Goal: Task Accomplishment & Management: Complete application form

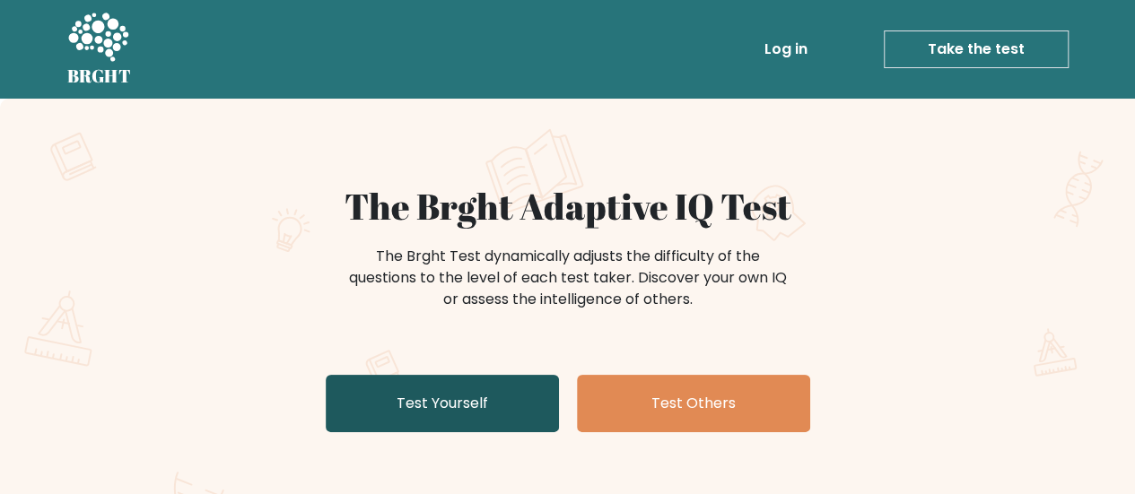
click at [511, 413] on link "Test Yourself" at bounding box center [442, 403] width 233 height 57
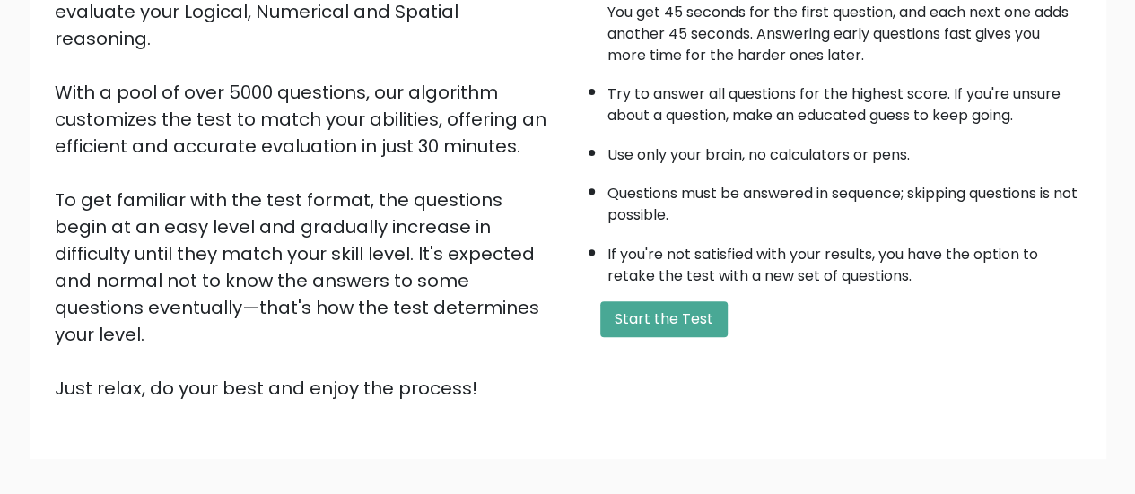
scroll to position [327, 0]
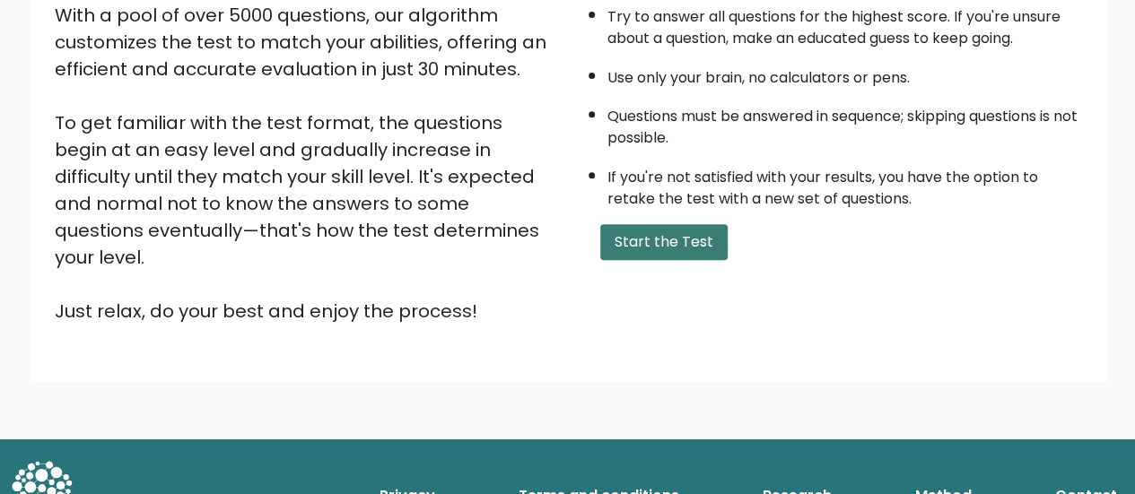
click at [674, 230] on button "Start the Test" at bounding box center [663, 242] width 127 height 36
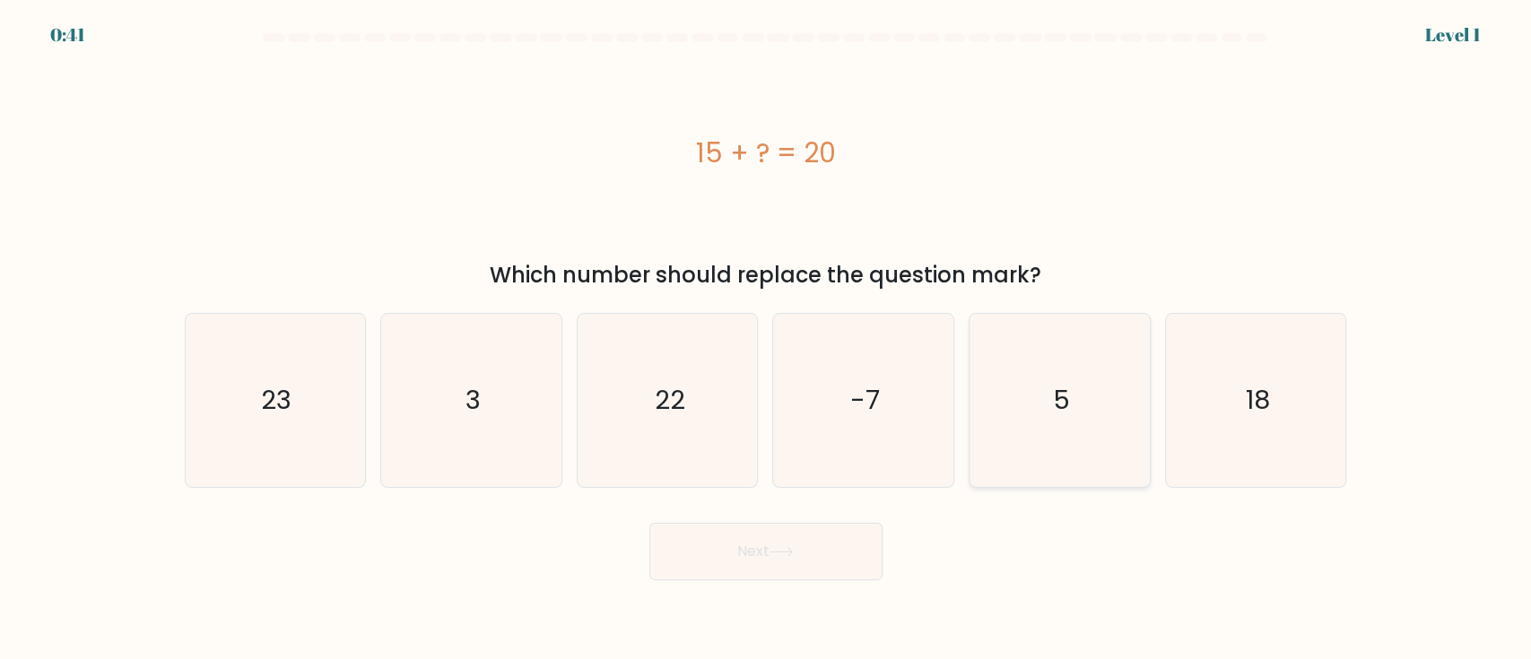
click at [1059, 365] on icon "5" at bounding box center [1059, 400] width 173 height 173
click at [767, 339] on input "e. 5" at bounding box center [766, 334] width 1 height 9
radio input "true"
click at [790, 493] on icon at bounding box center [782, 552] width 24 height 10
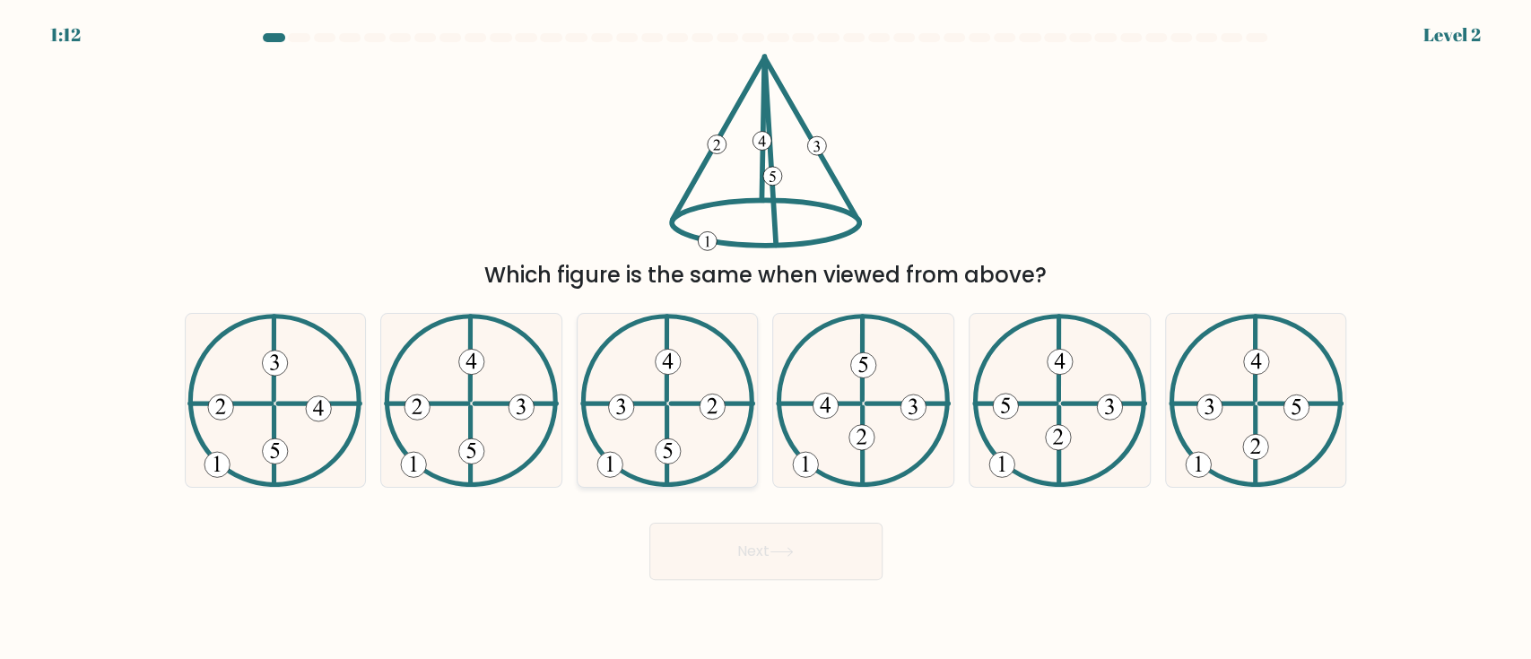
click at [705, 384] on icon at bounding box center [667, 400] width 175 height 173
click at [766, 339] on input "c." at bounding box center [766, 334] width 1 height 9
radio input "true"
click at [1042, 404] on 521 at bounding box center [1016, 404] width 82 height 0
click at [767, 339] on input "e." at bounding box center [766, 334] width 1 height 9
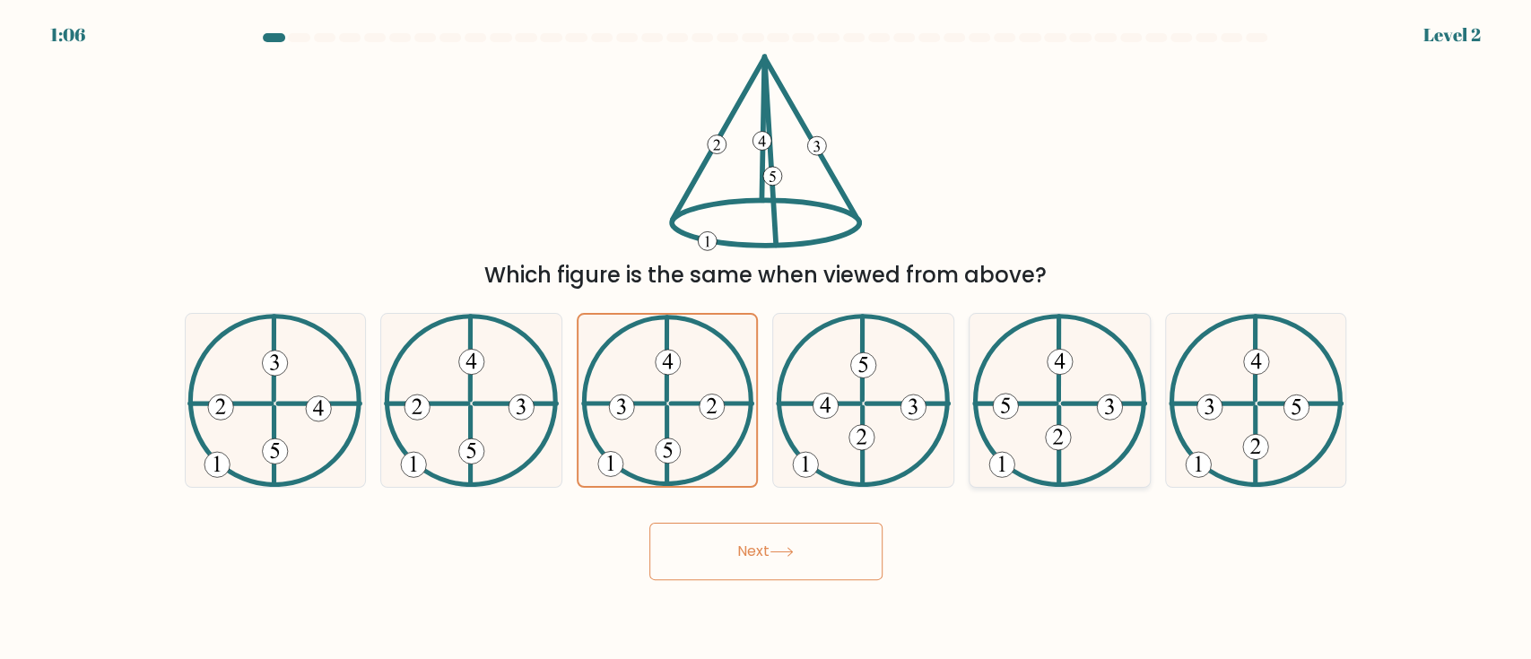
radio input "true"
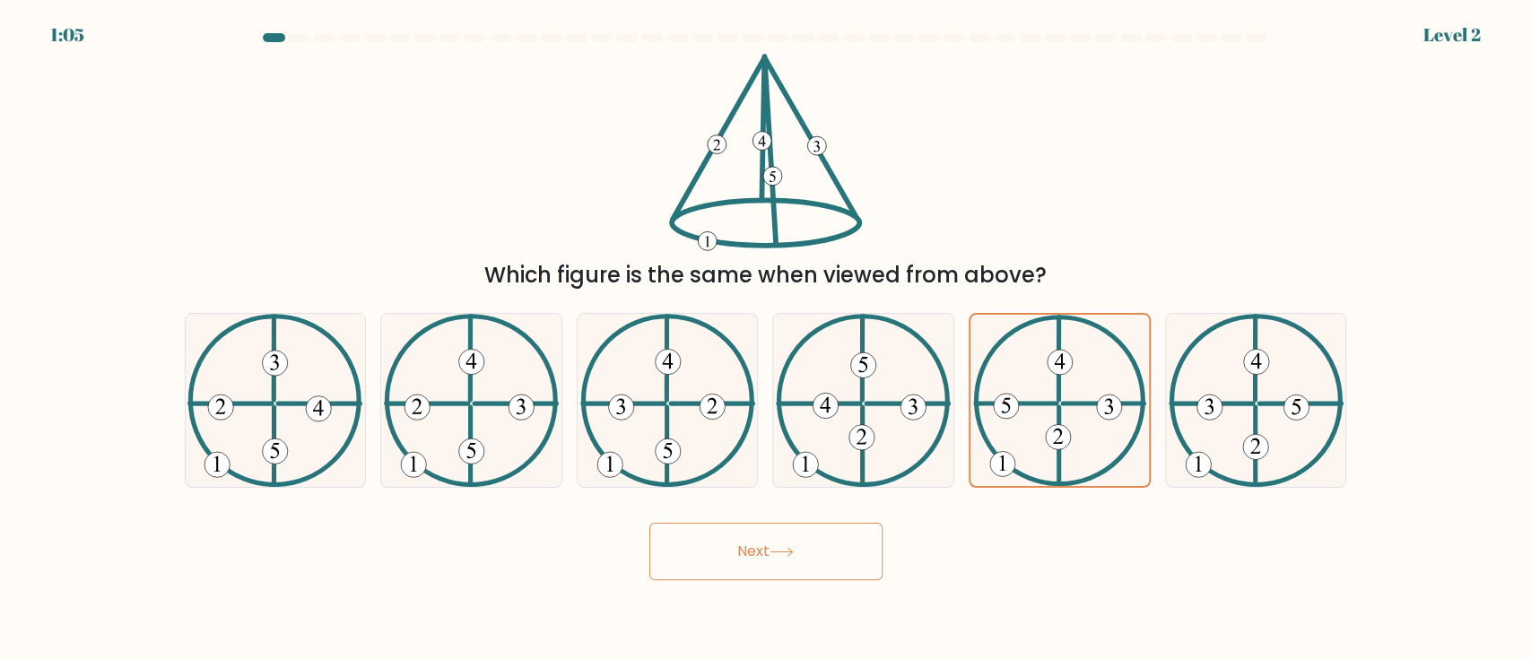
click at [776, 493] on icon at bounding box center [782, 552] width 24 height 10
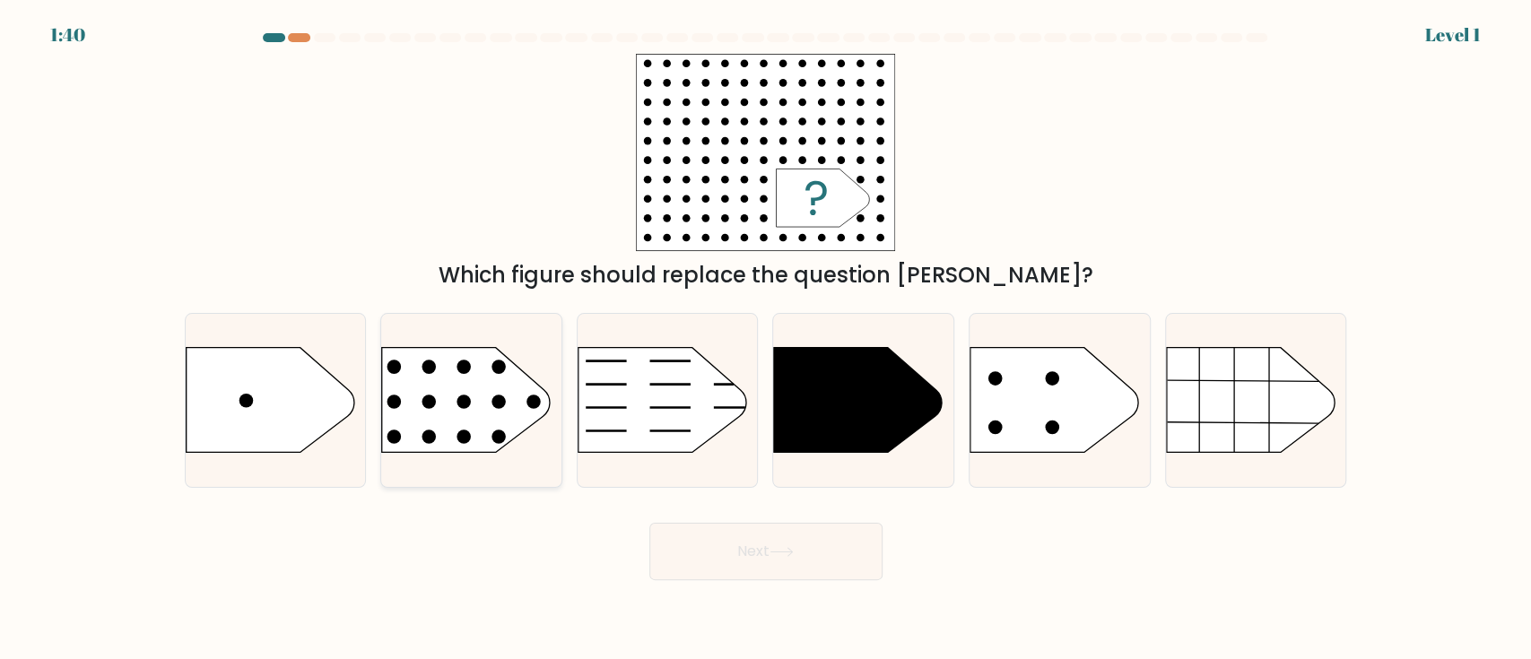
click at [488, 406] on rect at bounding box center [362, 317] width 468 height 356
click at [766, 339] on input "b." at bounding box center [766, 334] width 1 height 9
radio input "true"
click at [488, 406] on rect at bounding box center [364, 318] width 464 height 353
click at [766, 339] on input "b." at bounding box center [766, 334] width 1 height 9
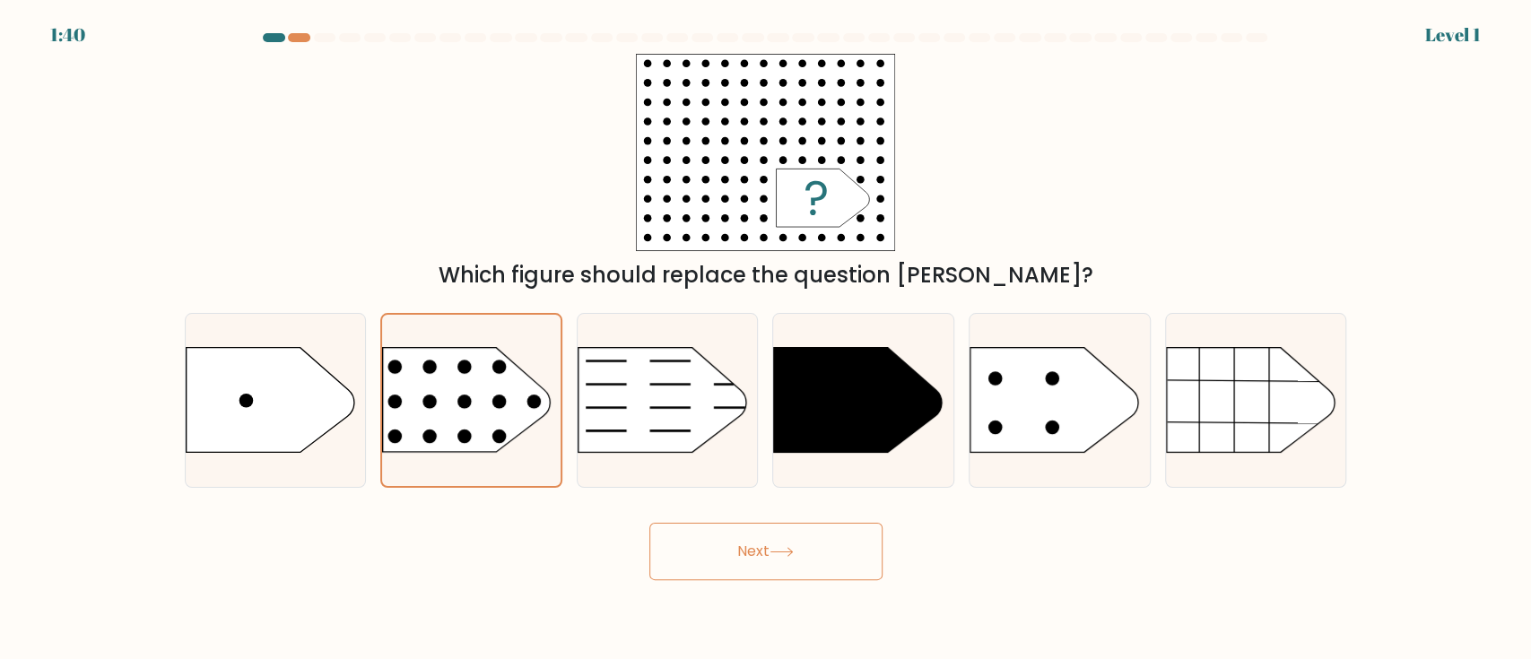
click at [739, 493] on button "Next" at bounding box center [765, 551] width 233 height 57
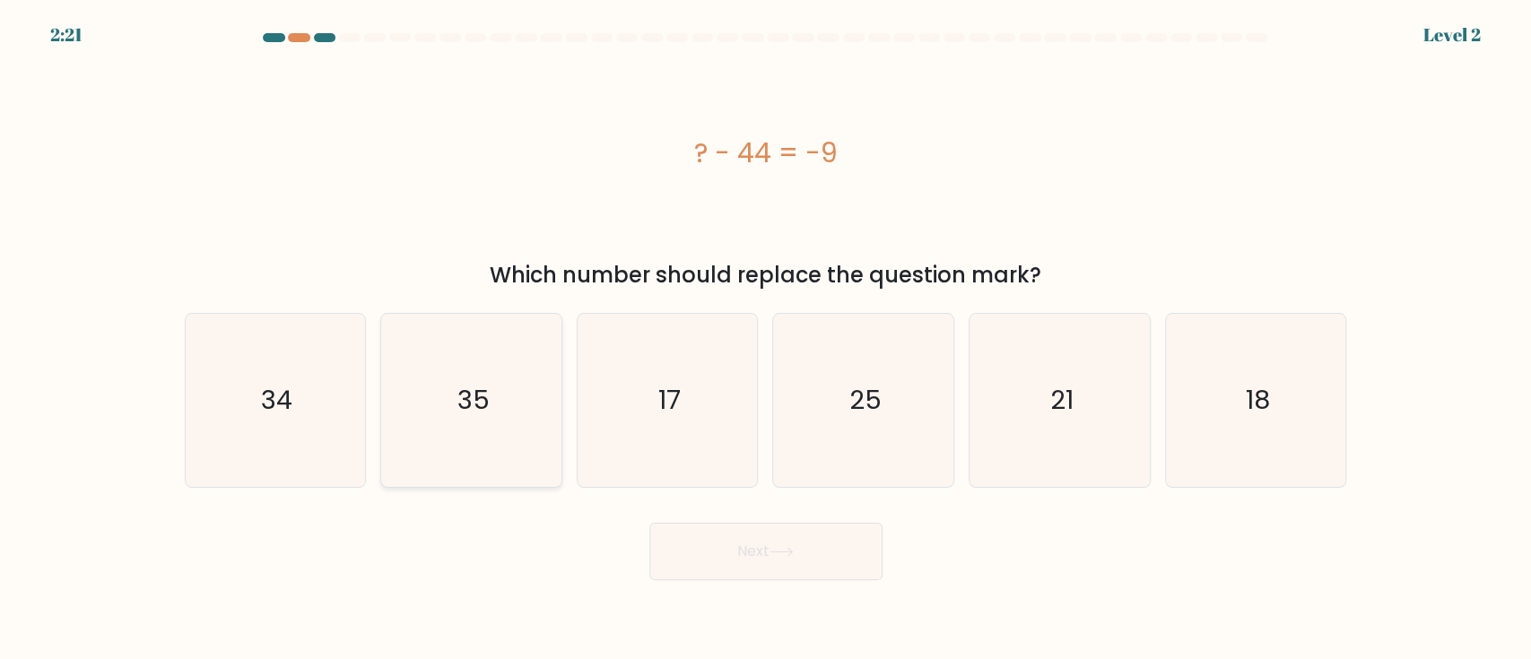
click at [537, 427] on icon "35" at bounding box center [471, 400] width 173 height 173
click at [766, 339] on input "b. 35" at bounding box center [766, 334] width 1 height 9
radio input "true"
click at [858, 493] on body "2:14 Level 2 a." at bounding box center [765, 329] width 1531 height 659
click at [837, 493] on button "Next" at bounding box center [765, 551] width 233 height 57
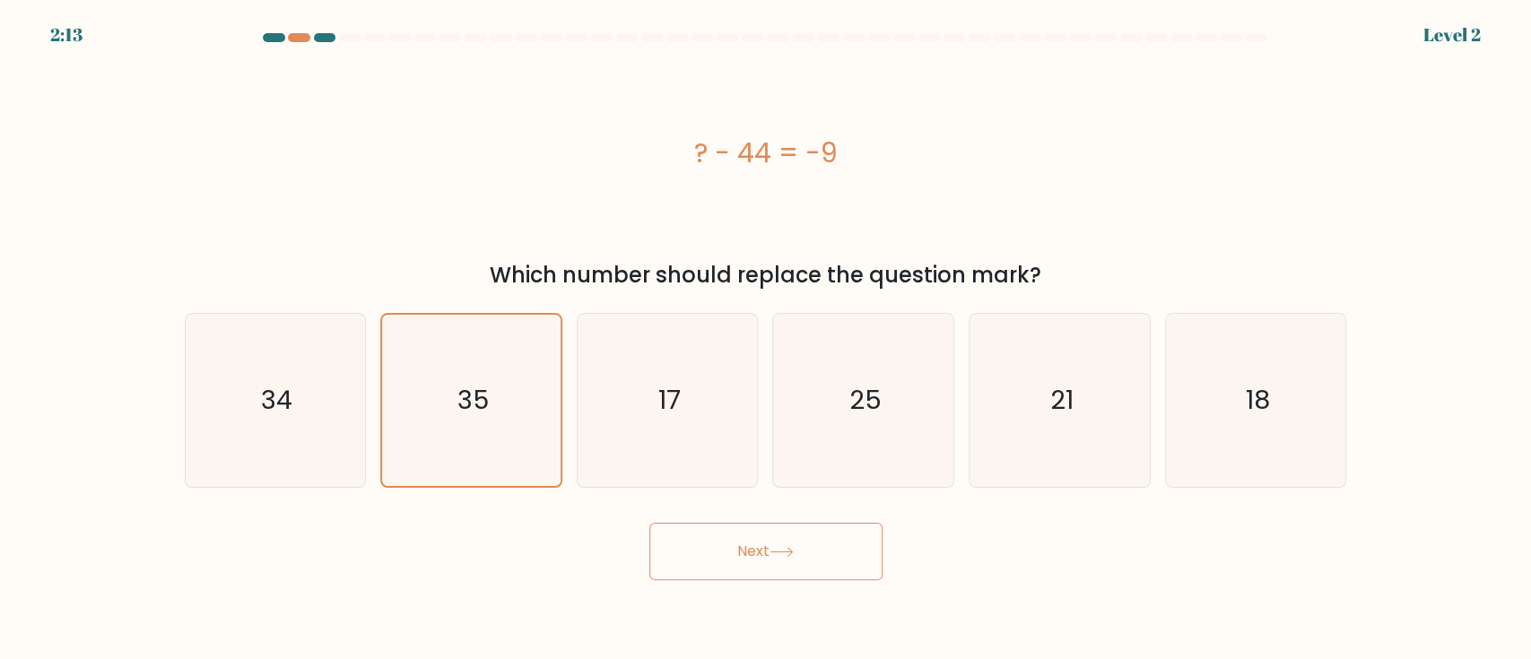
click at [837, 493] on button "Next" at bounding box center [765, 551] width 233 height 57
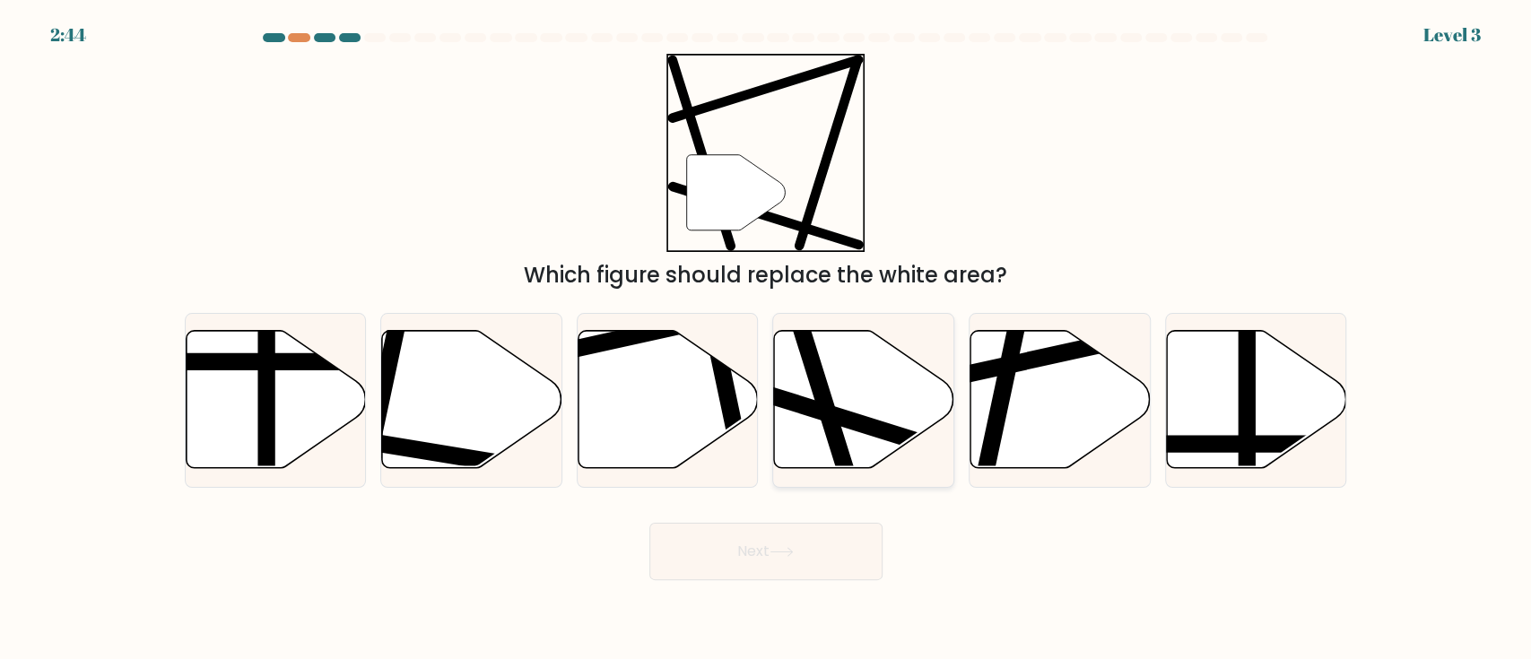
click at [843, 414] on line at bounding box center [919, 441] width 341 height 107
click at [767, 339] on input "d." at bounding box center [766, 334] width 1 height 9
radio input "true"
click at [810, 493] on button "Next" at bounding box center [765, 551] width 233 height 57
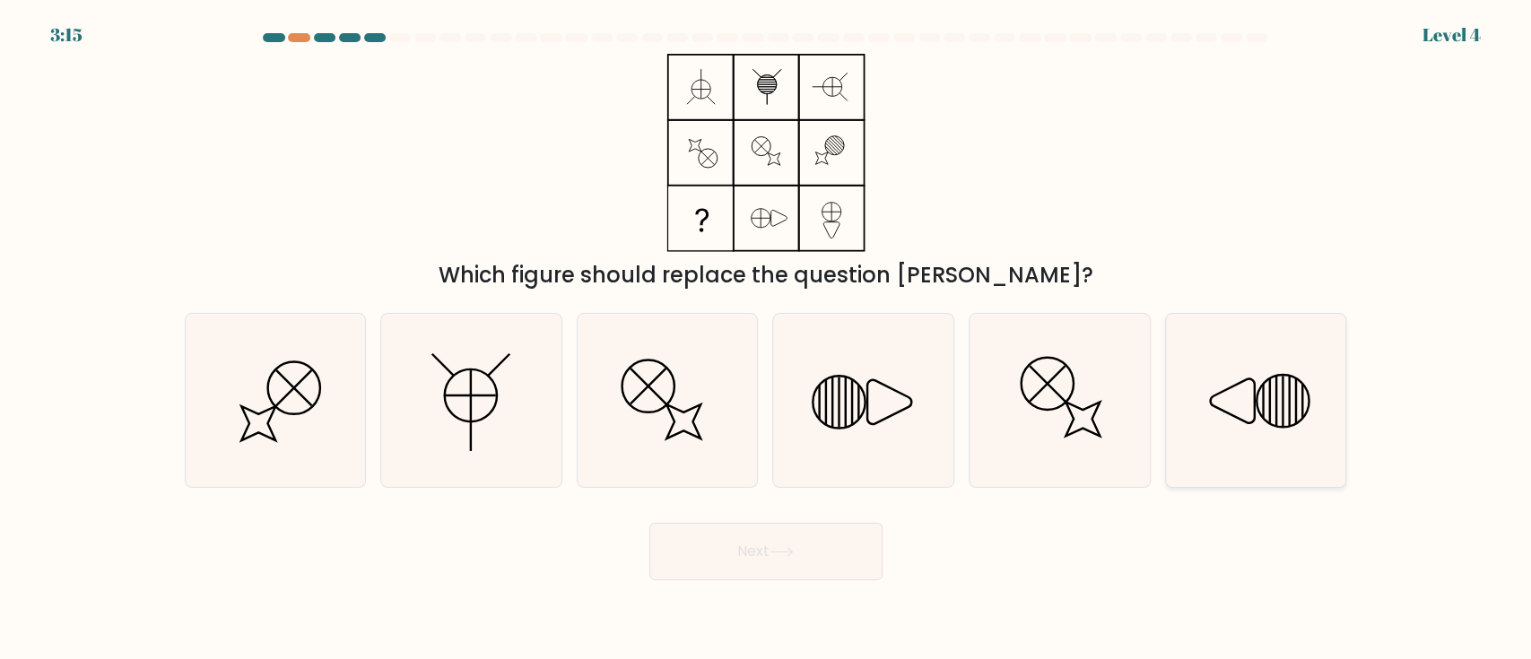
click at [1147, 416] on icon at bounding box center [1256, 400] width 173 height 173
click at [767, 339] on input "f." at bounding box center [766, 334] width 1 height 9
radio input "true"
click at [803, 493] on button "Next" at bounding box center [765, 551] width 233 height 57
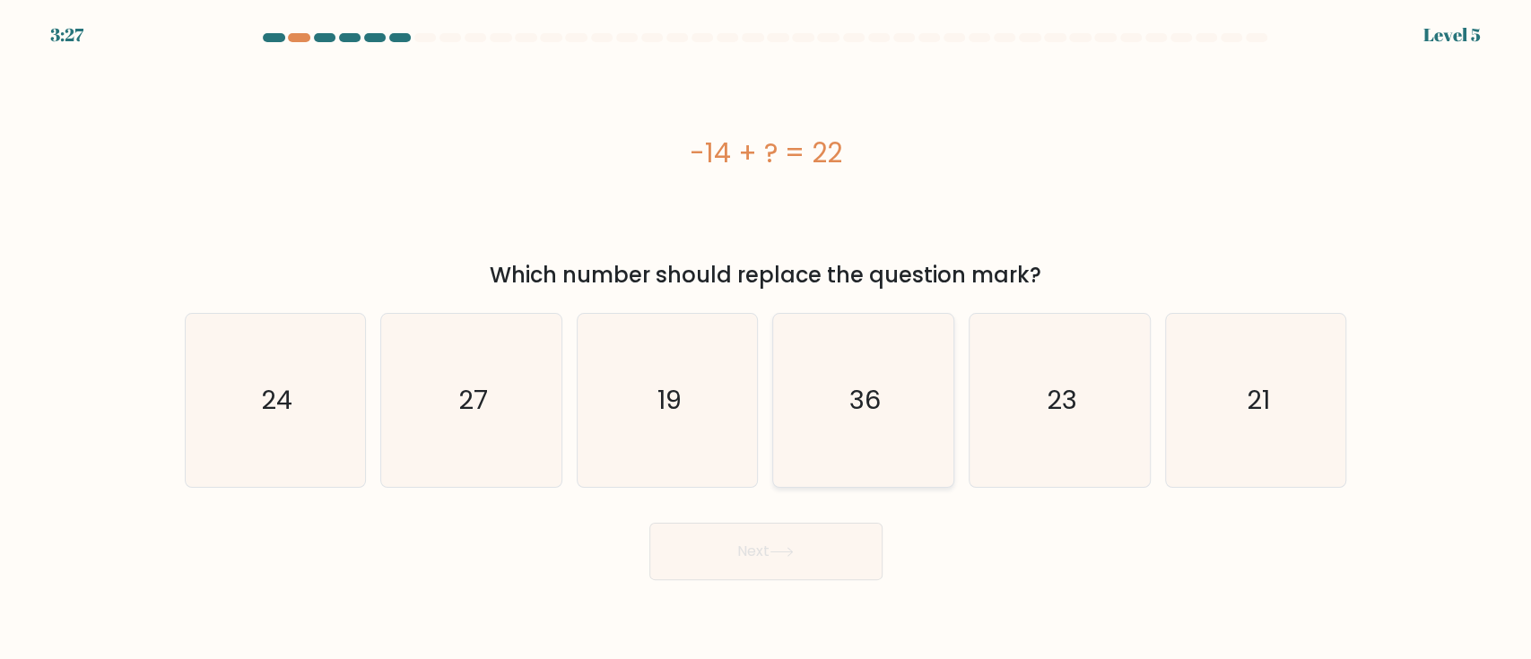
click at [884, 392] on icon "36" at bounding box center [863, 400] width 173 height 173
click at [767, 339] on input "d. 36" at bounding box center [766, 334] width 1 height 9
radio input "true"
click at [852, 493] on button "Next" at bounding box center [765, 551] width 233 height 57
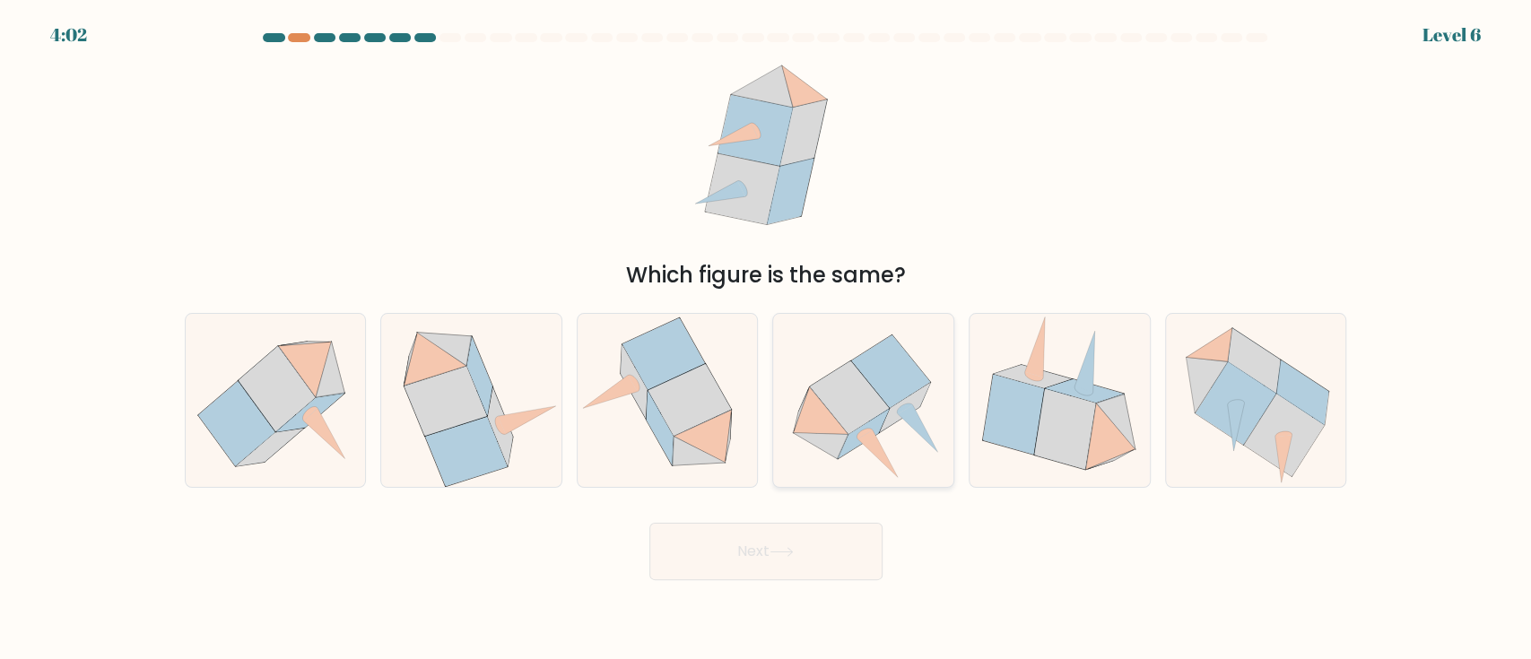
click at [888, 440] on icon at bounding box center [863, 399] width 180 height 163
click at [767, 339] on input "d." at bounding box center [766, 334] width 1 height 9
radio input "true"
click at [830, 493] on button "Next" at bounding box center [765, 551] width 233 height 57
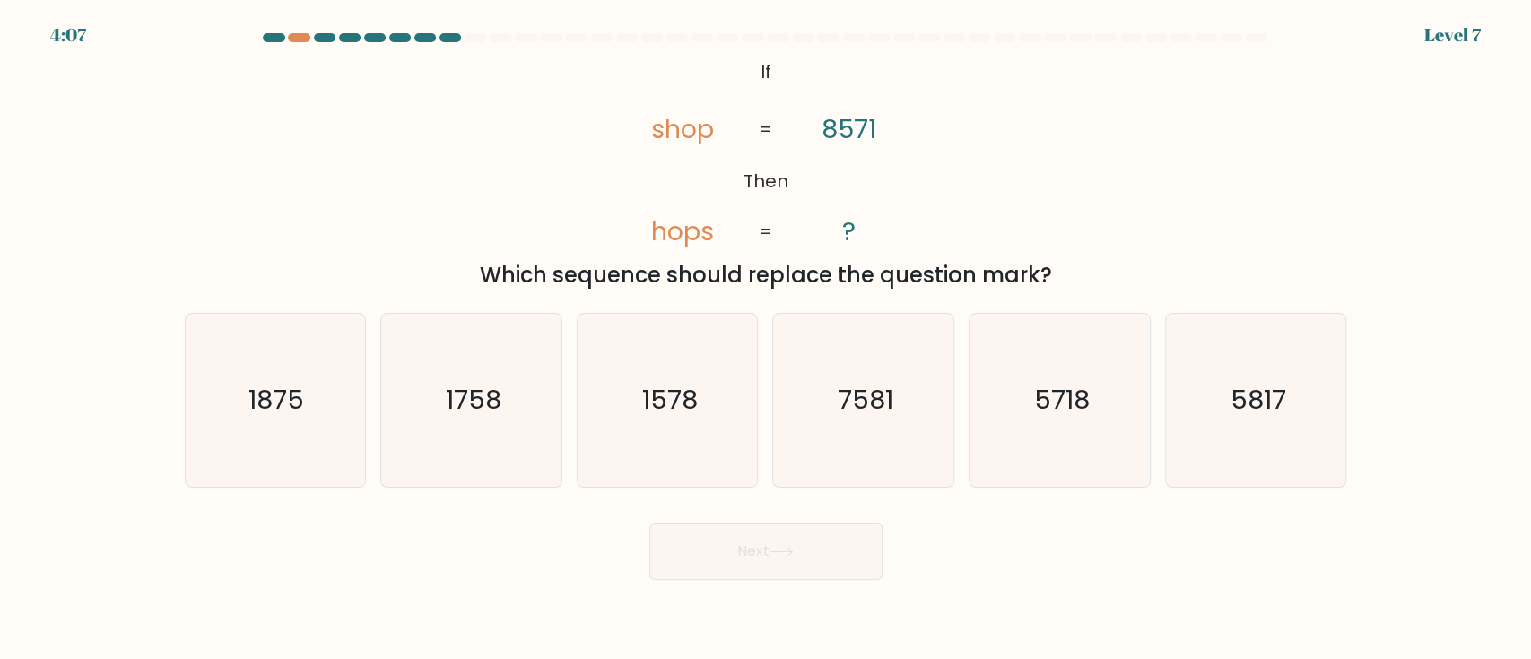
click at [1147, 104] on form "If ?" at bounding box center [765, 306] width 1531 height 547
click at [1111, 446] on icon "5718" at bounding box center [1059, 400] width 173 height 173
click at [767, 339] on input "e. 5718" at bounding box center [766, 334] width 1 height 9
radio input "true"
click at [816, 493] on button "Next" at bounding box center [765, 551] width 233 height 57
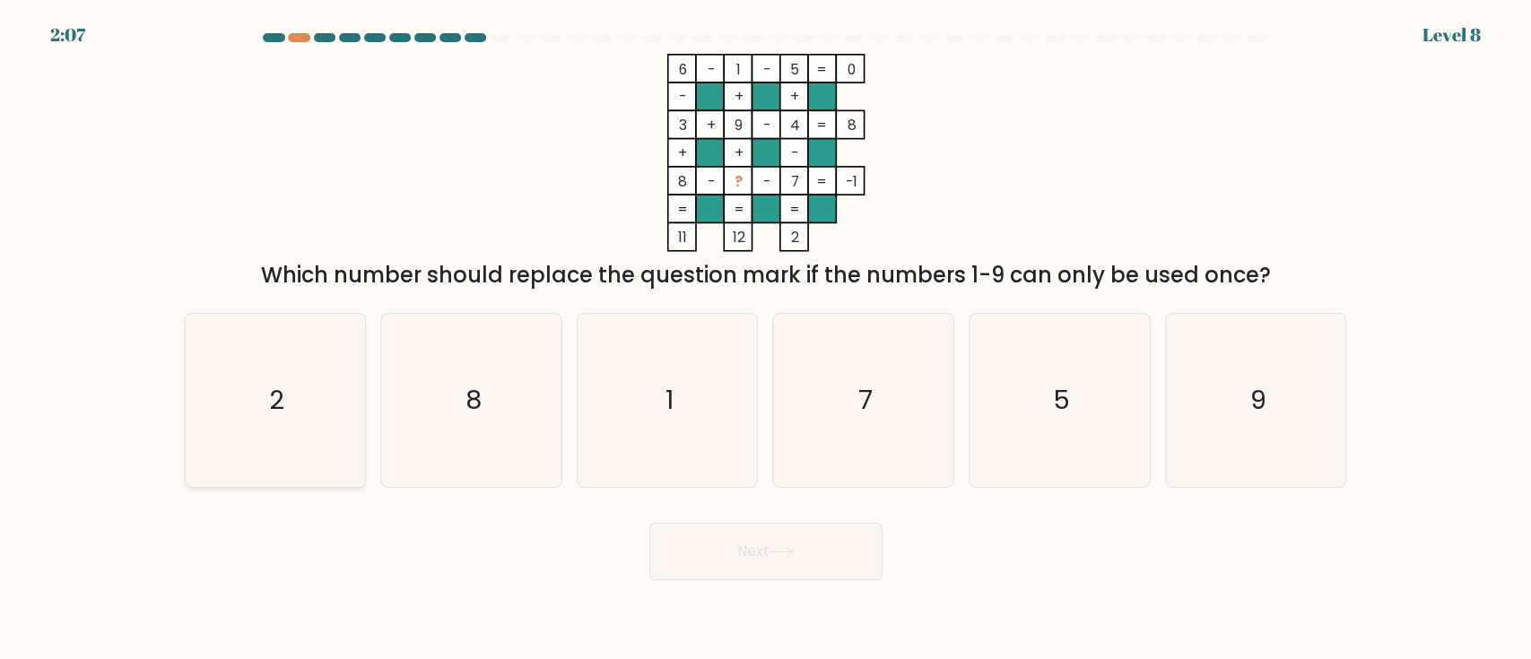
click at [263, 441] on icon "2" at bounding box center [274, 400] width 173 height 173
click at [766, 339] on input "a. 2" at bounding box center [766, 334] width 1 height 9
radio input "true"
click at [705, 493] on button "Next" at bounding box center [765, 551] width 233 height 57
